Goal: Information Seeking & Learning: Learn about a topic

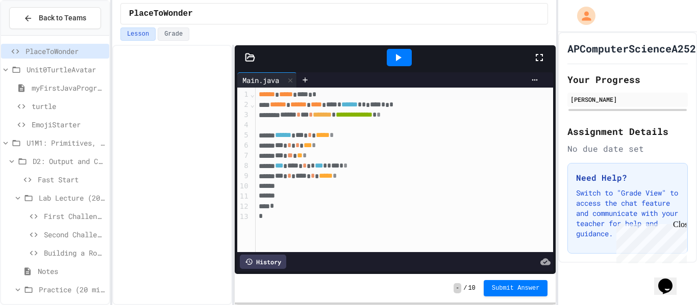
click at [45, 65] on span "Unit0TurtleAvatar" at bounding box center [66, 69] width 79 height 11
click at [39, 75] on div "Unit0TurtleAvatar" at bounding box center [55, 69] width 108 height 15
click at [257, 57] on div at bounding box center [250, 58] width 31 height 10
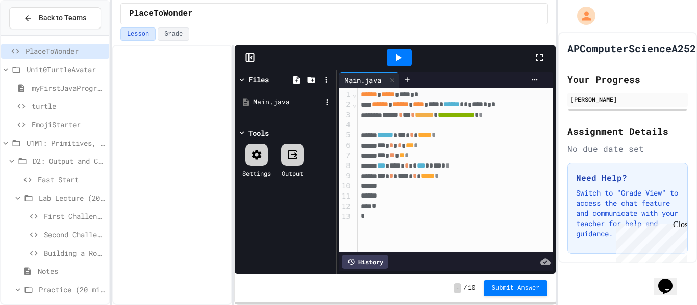
click at [287, 100] on div "Main.java" at bounding box center [287, 102] width 68 height 10
click at [52, 70] on span "Unit0TurtleAvatar" at bounding box center [66, 69] width 79 height 11
click at [36, 67] on span "Unit0TurtleAvatar" at bounding box center [66, 69] width 79 height 11
click at [44, 105] on span "turtle" at bounding box center [68, 106] width 73 height 11
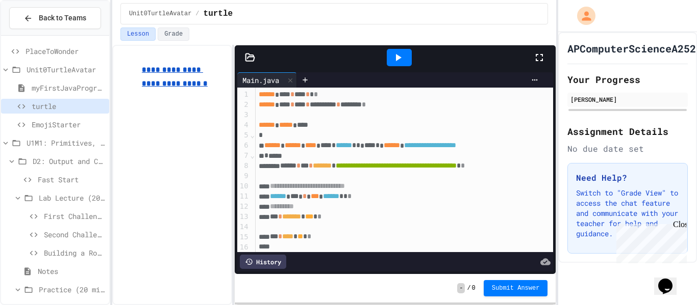
click at [254, 57] on icon at bounding box center [250, 58] width 10 height 10
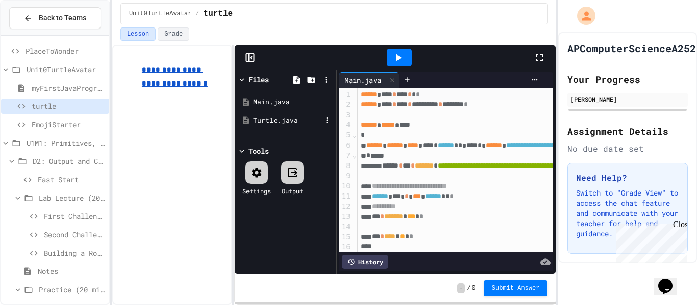
click at [279, 119] on div "Turtle.java" at bounding box center [287, 121] width 68 height 10
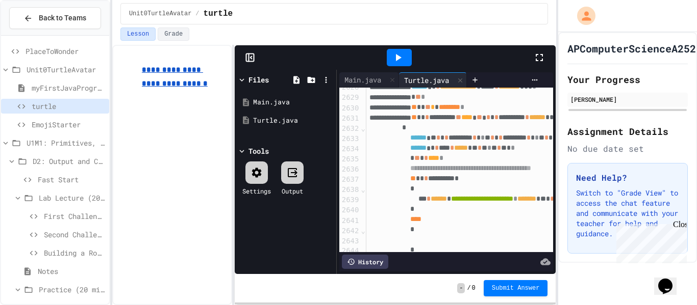
scroll to position [26748, 0]
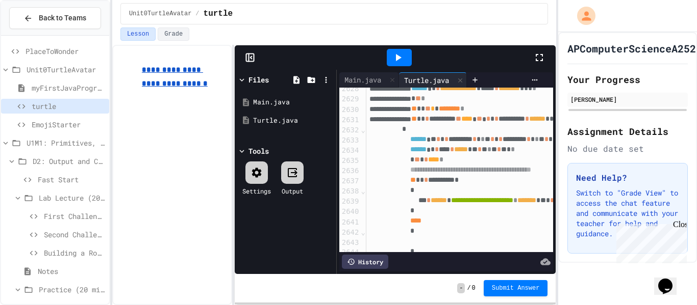
click at [30, 53] on span "PlaceToWonder" at bounding box center [65, 51] width 80 height 11
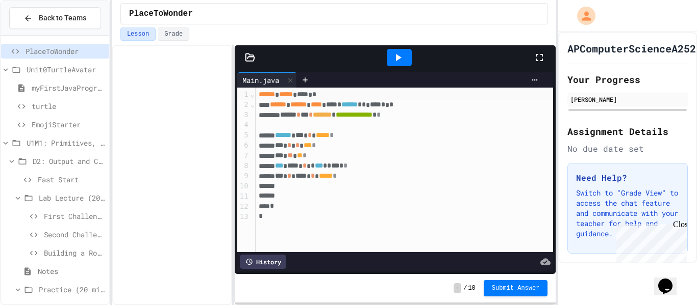
click at [345, 192] on div at bounding box center [405, 196] width 298 height 10
